Goal: Information Seeking & Learning: Learn about a topic

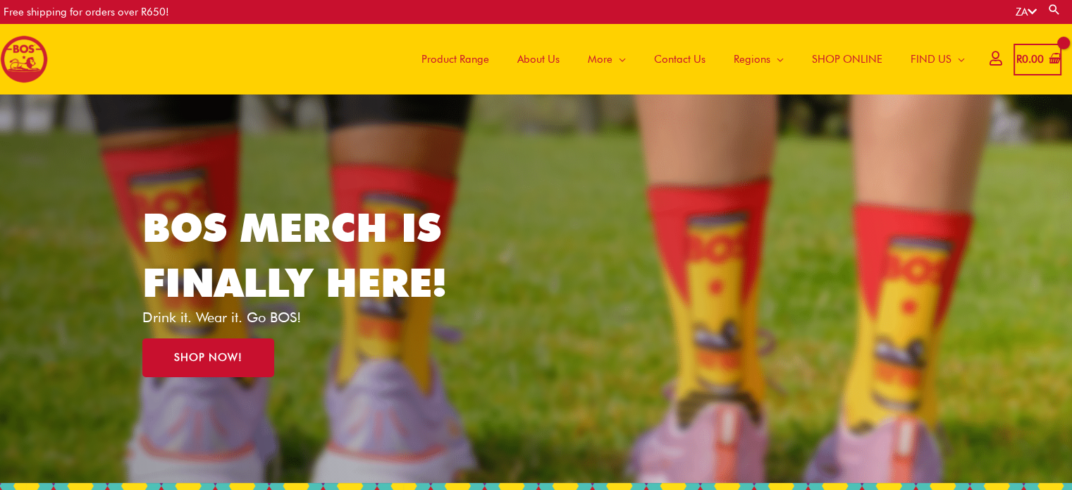
click at [1057, 9] on link "Search" at bounding box center [1054, 9] width 14 height 13
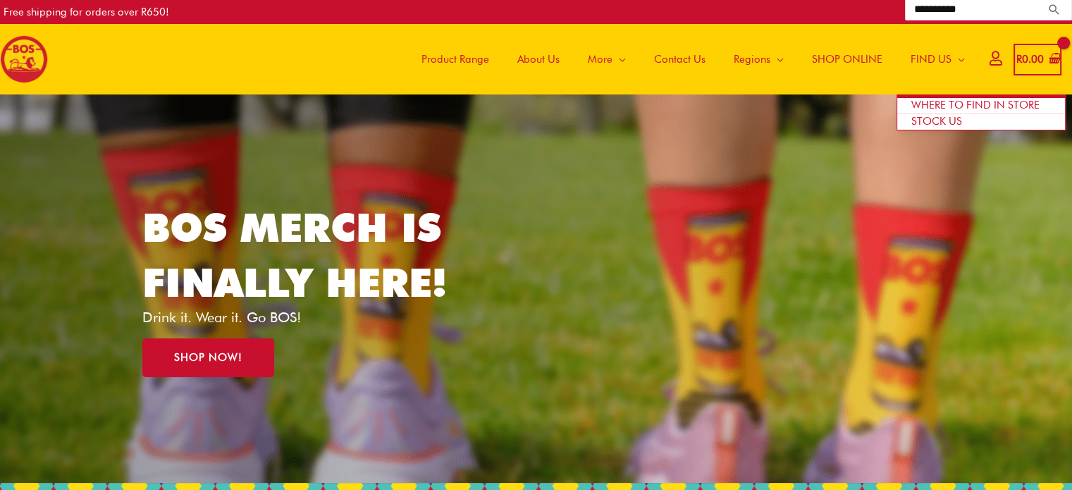
type input "**********"
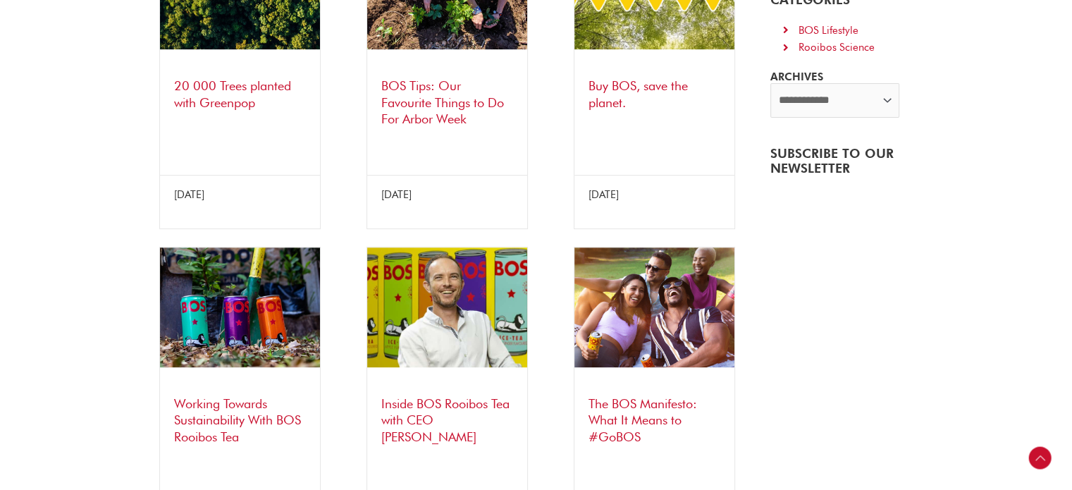
scroll to position [564, 0]
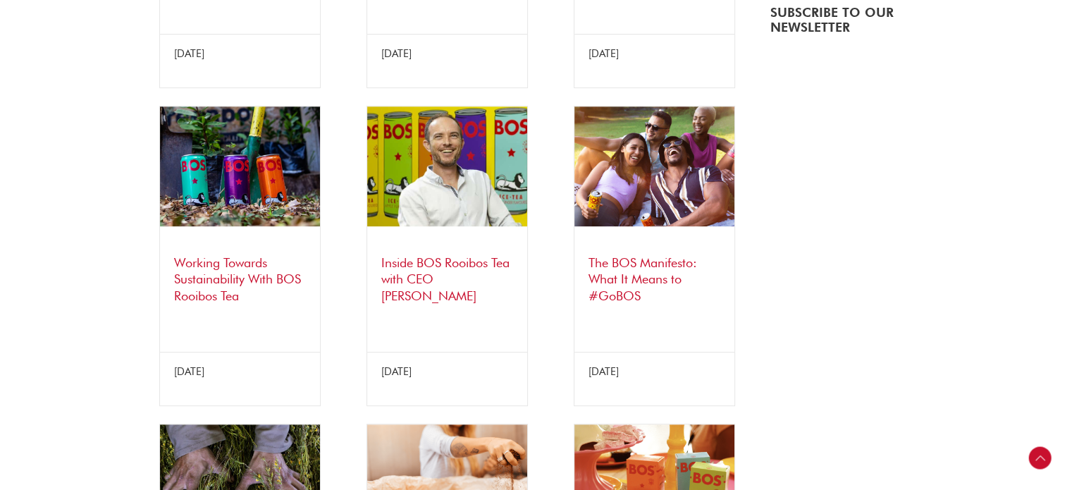
click at [216, 261] on link "Working Towards Sustainability With BOS Rooibos Tea" at bounding box center [237, 279] width 127 height 48
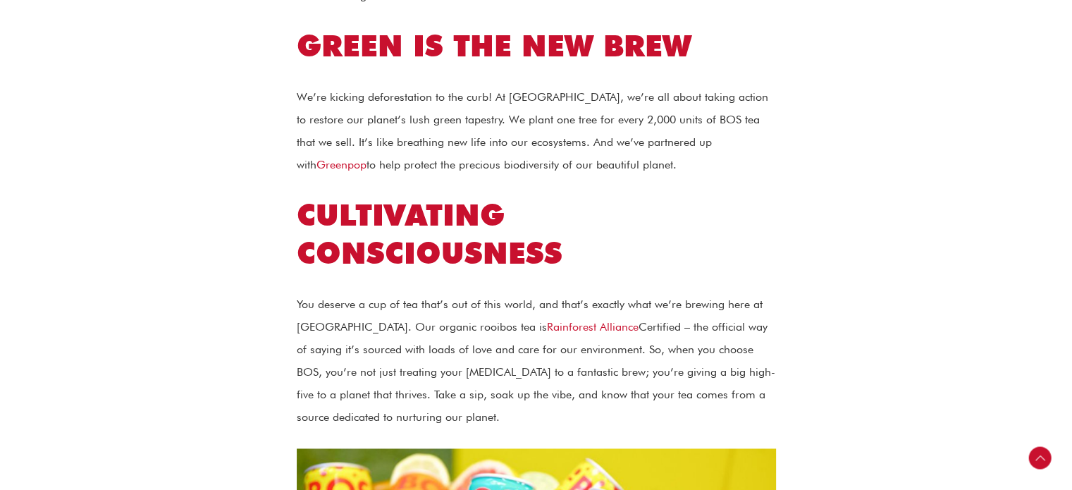
scroll to position [1902, 0]
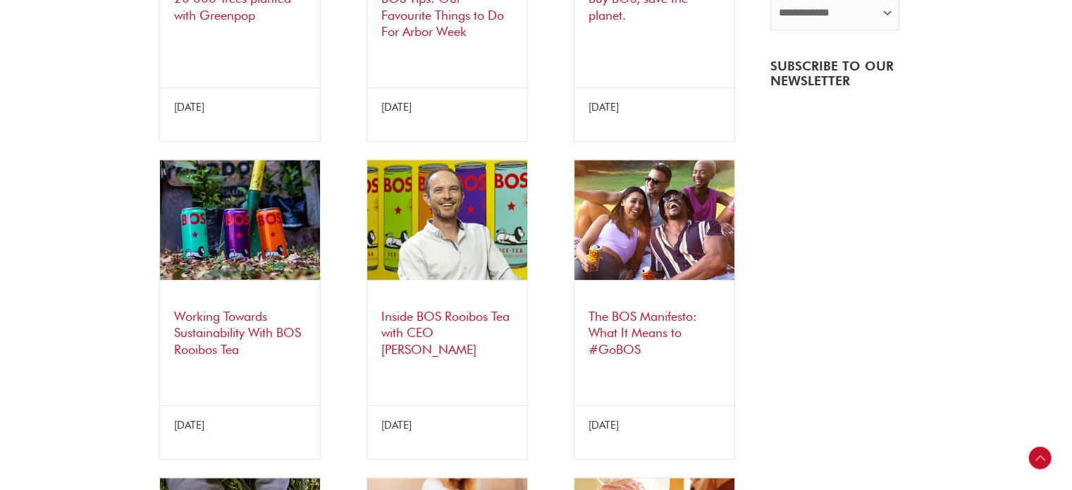
scroll to position [282, 0]
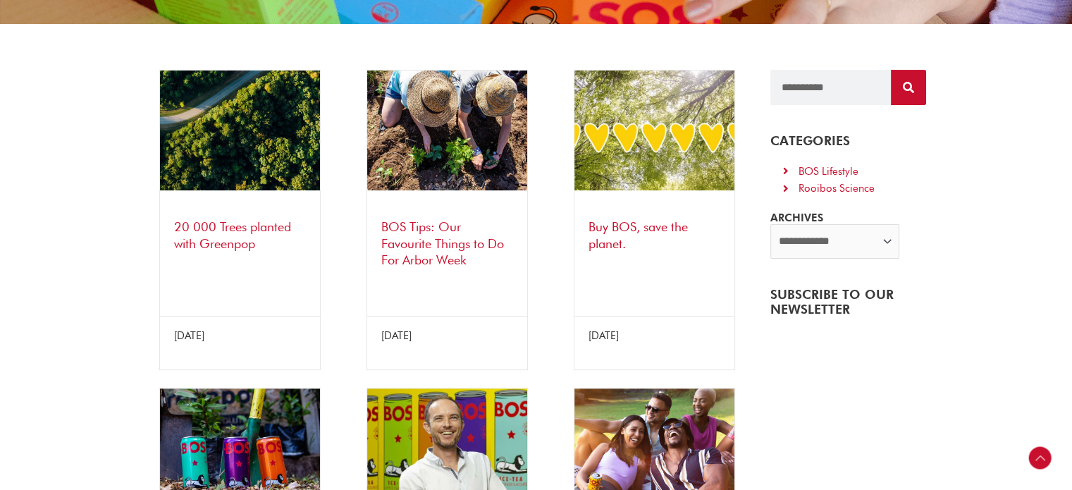
click at [623, 228] on link "Buy BOS, save the planet." at bounding box center [637, 234] width 99 height 31
